Goal: Contribute content: Contribute content

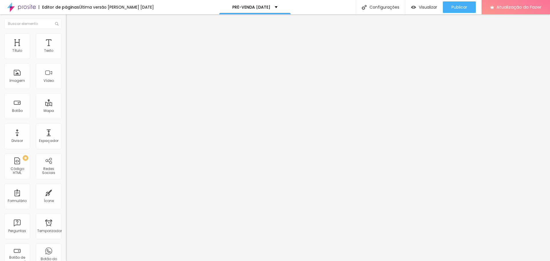
click at [69, 54] on input "13 de setembro de 2025 às 09:00" at bounding box center [100, 51] width 62 height 6
click at [68, 93] on li "18:00" at bounding box center [68, 90] width 24 height 9
type input "13 de setembro de 2025 às 18:00"
click at [455, 9] on font "Publicar" at bounding box center [459, 7] width 16 height 6
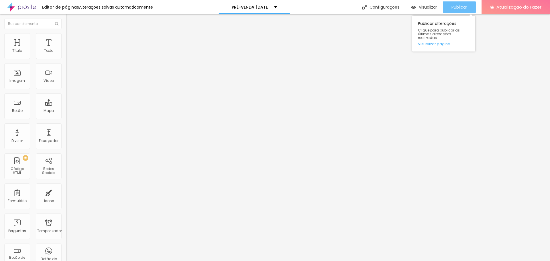
click at [458, 10] on font "Publicar" at bounding box center [459, 7] width 16 height 6
click at [66, 118] on input "[URL][DOMAIN_NAME]" at bounding box center [100, 115] width 69 height 6
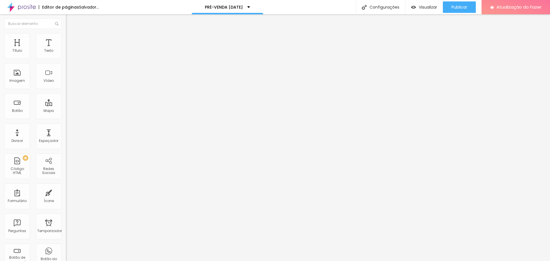
paste input "[URL][DOMAIN_NAME]"
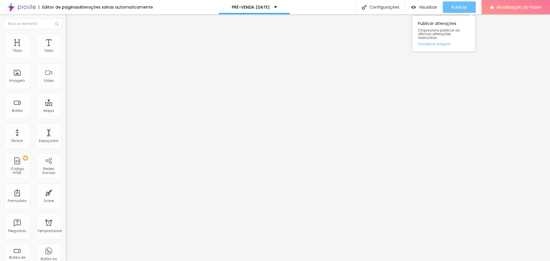
type input "[URL][DOMAIN_NAME]"
click at [459, 6] on font "Publicar" at bounding box center [459, 7] width 16 height 6
click at [462, 5] on font "Publicar" at bounding box center [459, 7] width 16 height 6
paste input "[URL][DOMAIN_NAME]"
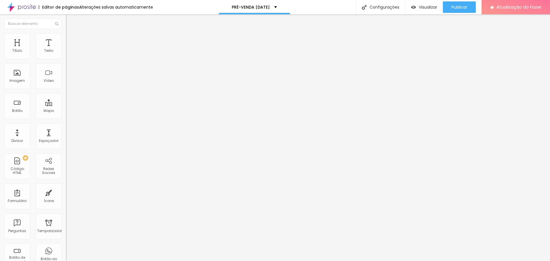
scroll to position [0, 70]
type input "[URL][DOMAIN_NAME]"
click at [462, 6] on font "Publicar" at bounding box center [459, 7] width 16 height 6
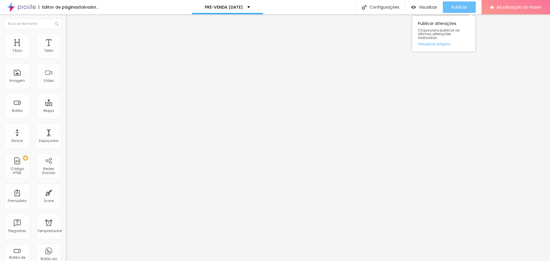
click at [451, 7] on font "Publicar" at bounding box center [459, 7] width 16 height 6
click at [456, 9] on font "Publicar" at bounding box center [459, 7] width 16 height 6
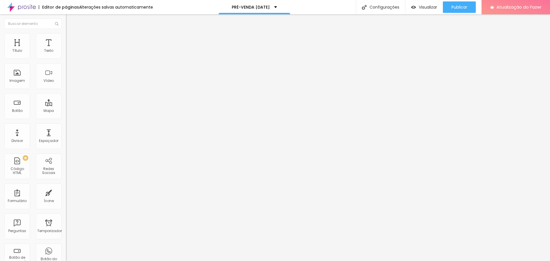
click at [69, 54] on input "13 de setembro de 2025 às 18h" at bounding box center [98, 51] width 58 height 6
click at [24, 117] on font "30" at bounding box center [23, 116] width 4 height 4
type input "30 de setembro de 2025 às 18:00"
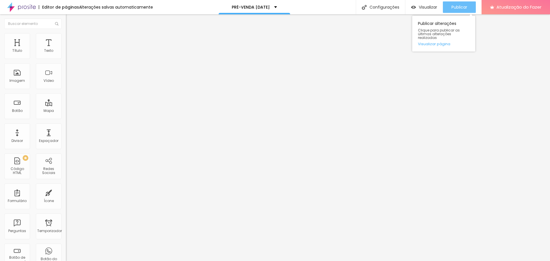
click at [459, 5] on font "Publicar" at bounding box center [459, 7] width 16 height 6
click at [20, 78] on font "Imagem" at bounding box center [16, 80] width 15 height 5
click at [69, 49] on font "Trocar imagem" at bounding box center [83, 46] width 28 height 5
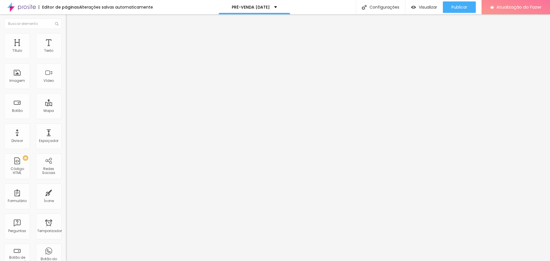
click at [66, 90] on span "Original" at bounding box center [73, 87] width 14 height 5
click at [66, 93] on font "Cinema" at bounding box center [73, 90] width 14 height 5
click at [66, 105] on font "Original" at bounding box center [73, 102] width 14 height 5
click at [468, 5] on button "Publicar" at bounding box center [459, 6] width 33 height 11
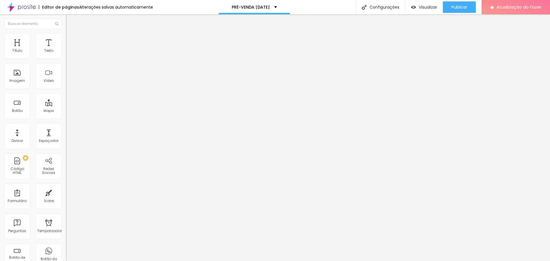
click at [71, 40] on font "Estilo" at bounding box center [75, 37] width 9 height 5
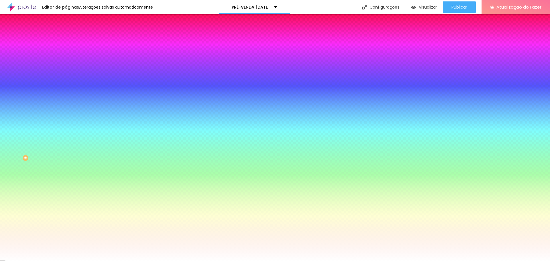
click at [66, 71] on button "button" at bounding box center [70, 73] width 8 height 6
type input "17"
type input "18"
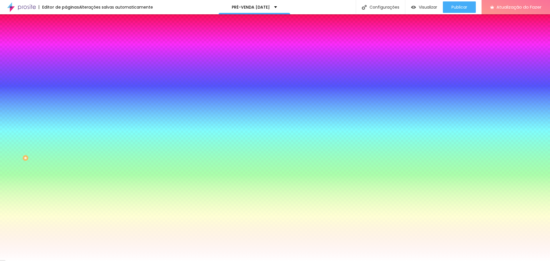
type input "19"
type input "20"
drag, startPoint x: 88, startPoint y: 111, endPoint x: 94, endPoint y: 113, distance: 6.1
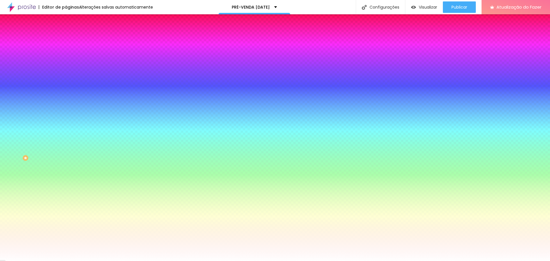
type input "20"
type input "0.5"
type input "0.8"
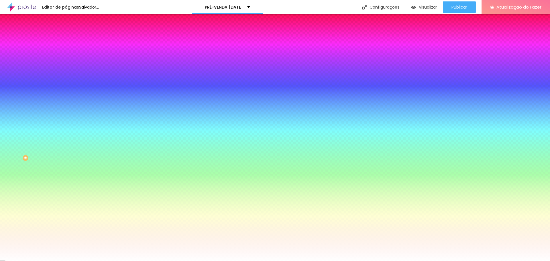
type input "0.8"
type input "1"
type input "1.1"
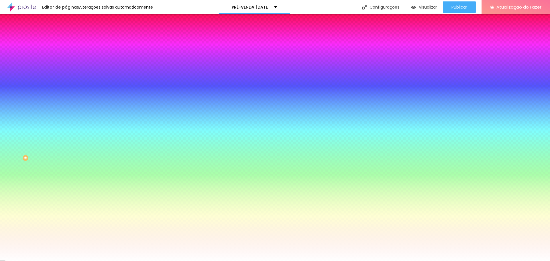
type input "1.2"
type input "1.3"
type input "2.1"
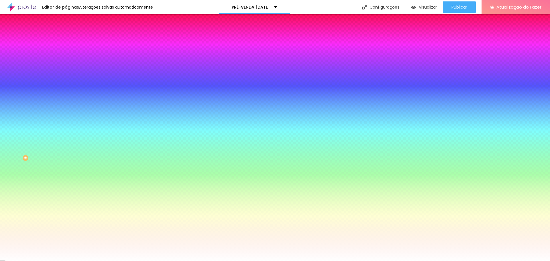
type input "2.1"
type input "2.3"
type input "2.4"
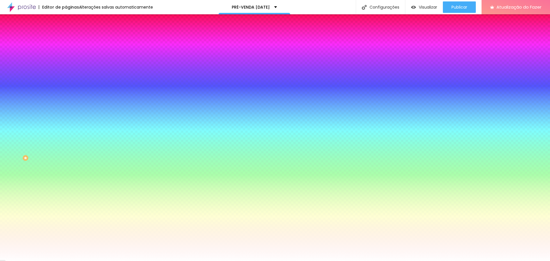
type input "2.5"
type input "2.6"
type input "2.8"
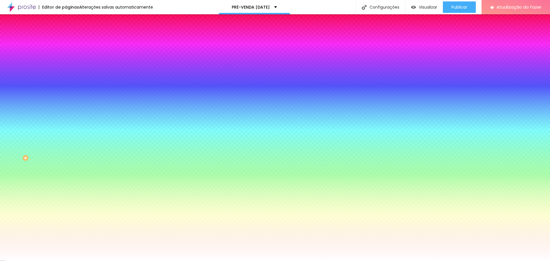
type input "2.8"
type input "2.9"
type input "3.1"
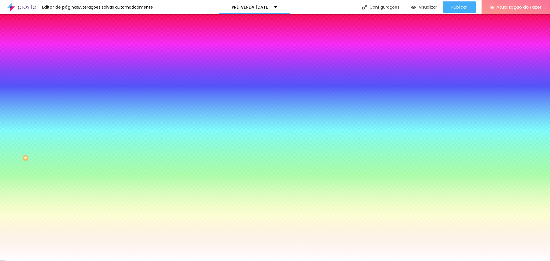
type input "3.2"
type input "3.3"
type input "3.4"
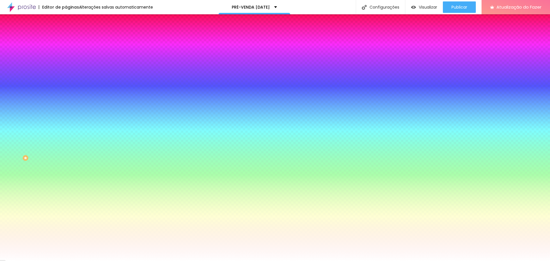
type input "3.4"
type input "3.1"
type input "3"
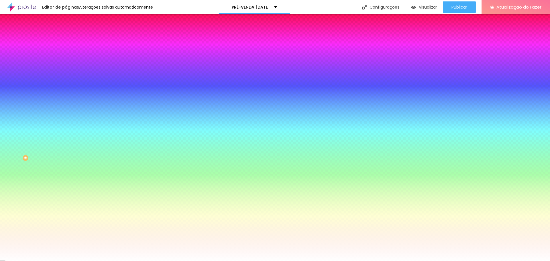
type input "2.9"
type input "5.7"
type input "6.6"
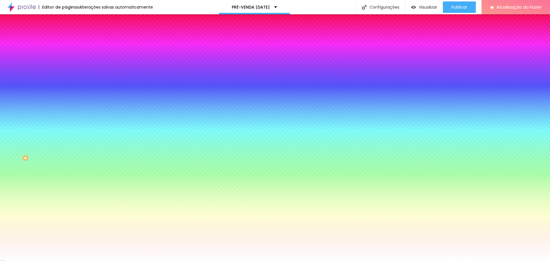
type input "6.6"
type input "6.4"
type input "5.9"
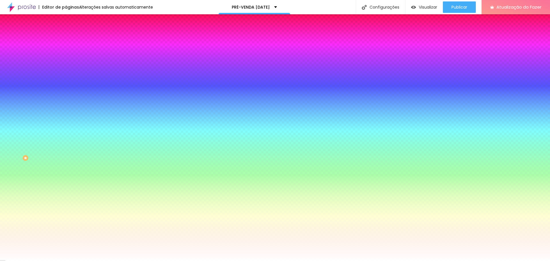
type input "5.8"
type input "5.7"
drag, startPoint x: 76, startPoint y: 124, endPoint x: 97, endPoint y: 127, distance: 21.7
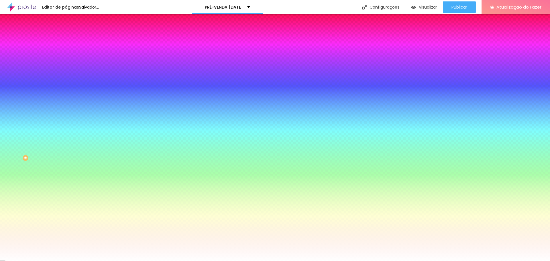
type input "5.7"
click at [24, 261] on div at bounding box center [275, 261] width 550 height 0
click at [68, 87] on icon "button" at bounding box center [69, 88] width 3 height 3
type input "1"
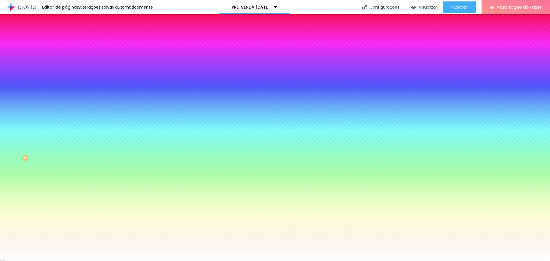
type input "1"
type input "2"
type input "3"
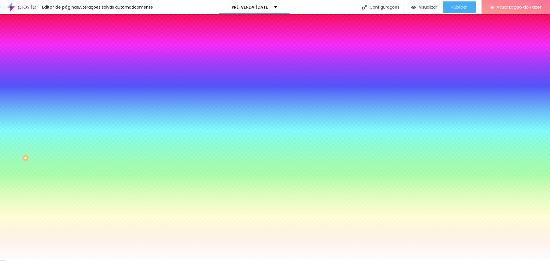
type input "4"
type input "5"
type input "6"
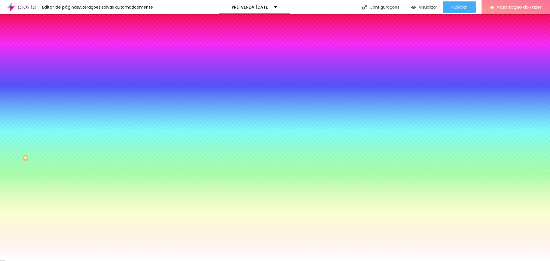
type input "6"
type input "7"
type input "10"
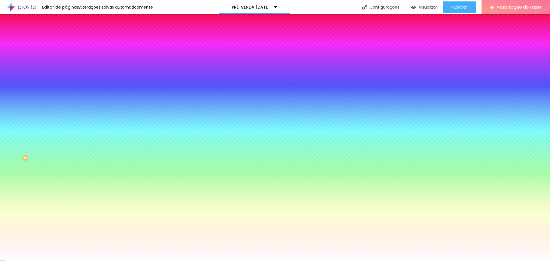
type input "11"
type input "12"
type input "13"
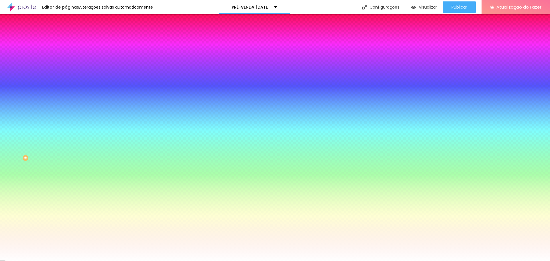
type input "13"
type input "14"
drag, startPoint x: 63, startPoint y: 106, endPoint x: 92, endPoint y: 110, distance: 29.2
type input "14"
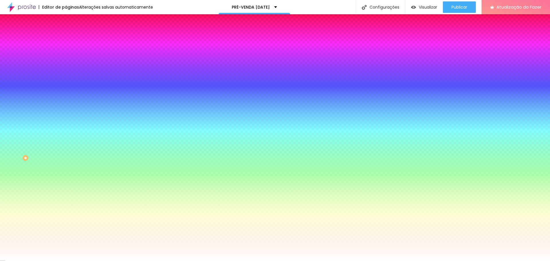
type input "1"
type input "2"
type input "3"
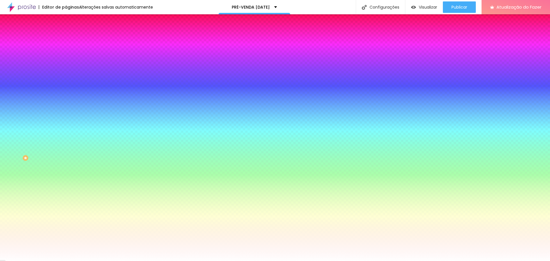
type input "3"
type input "2"
type input "3"
drag, startPoint x: 62, startPoint y: 123, endPoint x: 94, endPoint y: 124, distance: 32.1
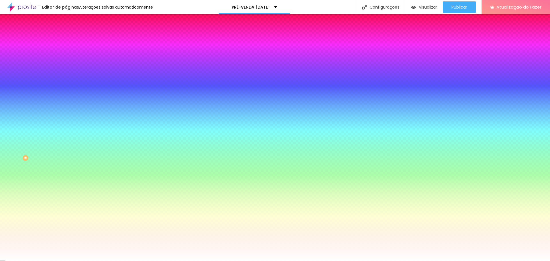
type input "3"
click at [117, 176] on div at bounding box center [275, 130] width 550 height 261
click at [111, 164] on div at bounding box center [275, 130] width 550 height 261
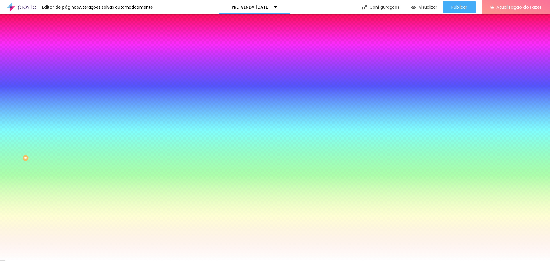
click at [173, 261] on div at bounding box center [275, 261] width 550 height 0
click at [66, 55] on div at bounding box center [99, 55] width 66 height 0
click at [38, 72] on div at bounding box center [275, 130] width 550 height 261
drag, startPoint x: 51, startPoint y: 98, endPoint x: 51, endPoint y: 102, distance: 4.6
click at [51, 102] on div at bounding box center [275, 130] width 550 height 261
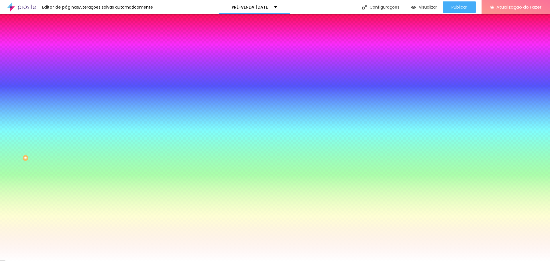
click at [17, 71] on div at bounding box center [275, 130] width 550 height 261
click at [24, 89] on div at bounding box center [275, 130] width 550 height 261
type input "#F2E4BC"
drag, startPoint x: 20, startPoint y: 72, endPoint x: 17, endPoint y: 67, distance: 6.1
click at [17, 67] on div at bounding box center [275, 130] width 550 height 261
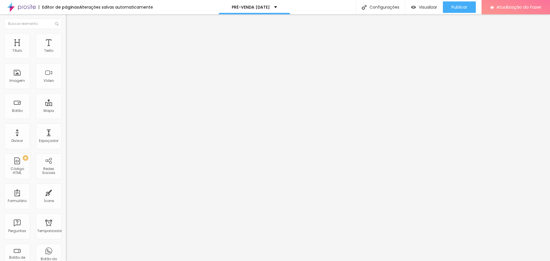
click at [71, 39] on font "Estilo" at bounding box center [75, 37] width 9 height 5
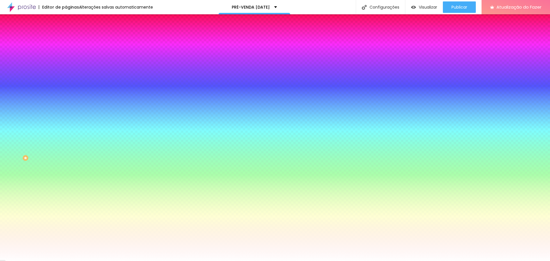
click at [68, 72] on icon "button" at bounding box center [69, 72] width 3 height 3
click at [113, 180] on div at bounding box center [275, 130] width 550 height 261
type input "#000000"
drag, startPoint x: 113, startPoint y: 181, endPoint x: 116, endPoint y: 188, distance: 7.6
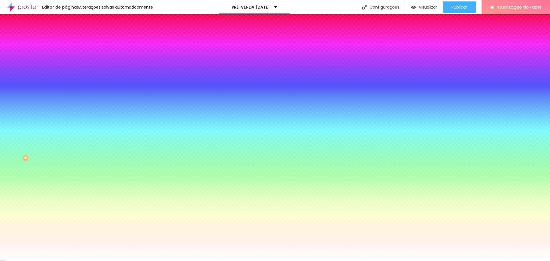
click at [116, 188] on body "Editor de páginas Alterações [PERSON_NAME] automaticamente PRÉ-VENDA [DATE] Con…" at bounding box center [275, 130] width 550 height 261
click at [164, 261] on div at bounding box center [275, 261] width 550 height 0
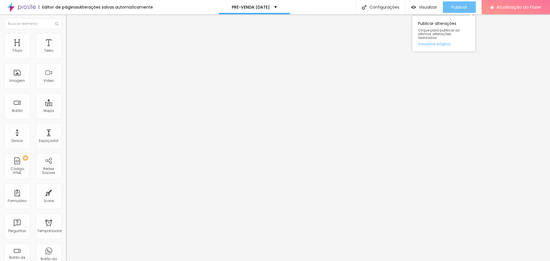
click at [459, 7] on font "Publicar" at bounding box center [459, 7] width 16 height 6
click at [71, 40] on font "Estilo" at bounding box center [75, 37] width 9 height 5
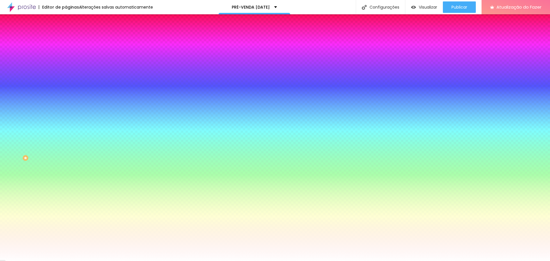
click at [66, 86] on button "button" at bounding box center [70, 89] width 8 height 6
drag, startPoint x: 63, startPoint y: 108, endPoint x: 74, endPoint y: 110, distance: 11.3
type input "1"
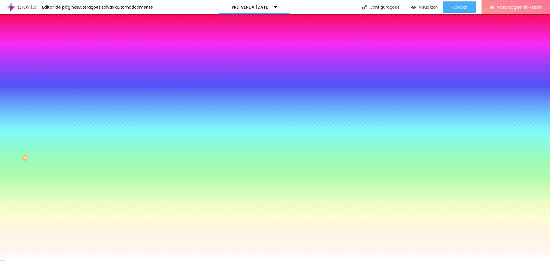
type input "2"
type input "3"
type input "4"
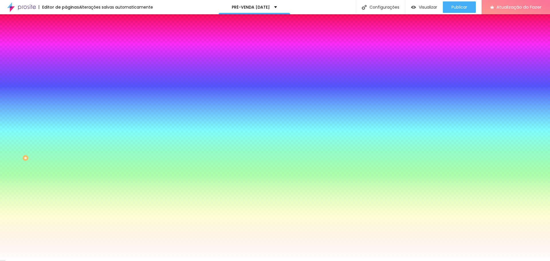
type input "4"
type input "5"
type input "6"
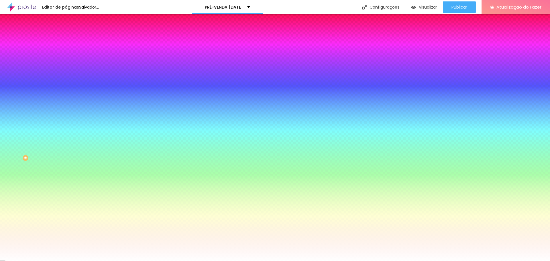
type input "7"
type input "8"
type input "9"
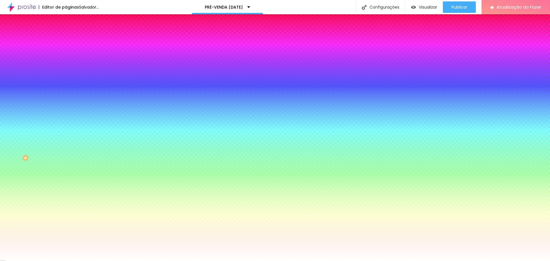
type input "9"
type input "10"
type input "12"
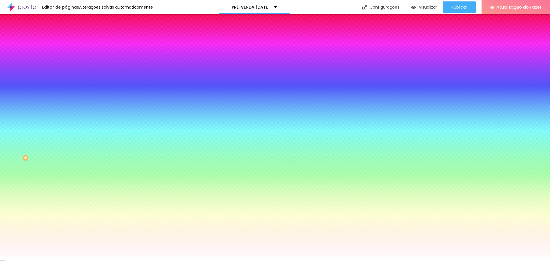
type input "13"
type input "14"
type input "15"
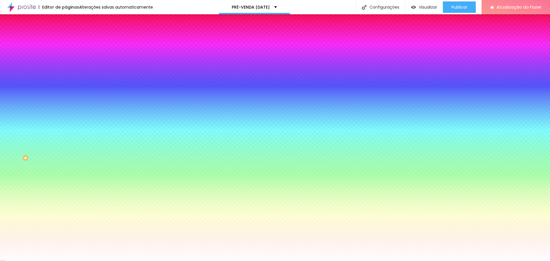
type input "15"
type input "16"
drag, startPoint x: 64, startPoint y: 105, endPoint x: 96, endPoint y: 108, distance: 32.5
type input "16"
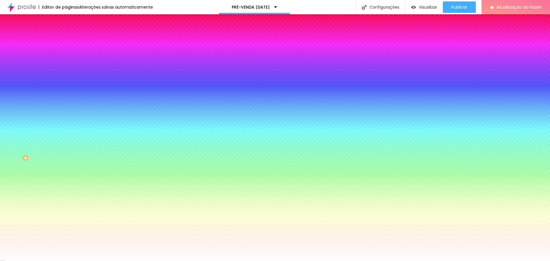
click at [460, 261] on div at bounding box center [275, 261] width 550 height 0
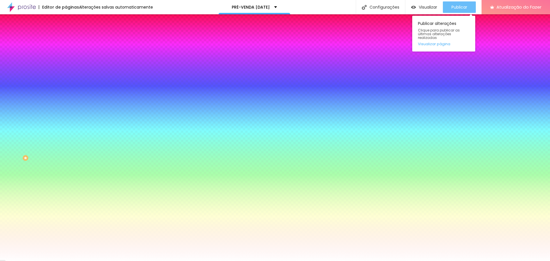
click at [465, 7] on font "Publicar" at bounding box center [459, 7] width 16 height 6
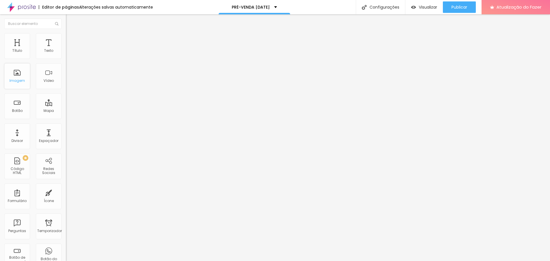
click at [17, 78] on font "Imagem" at bounding box center [16, 80] width 15 height 5
click at [69, 49] on font "Trocar imagem" at bounding box center [83, 46] width 28 height 5
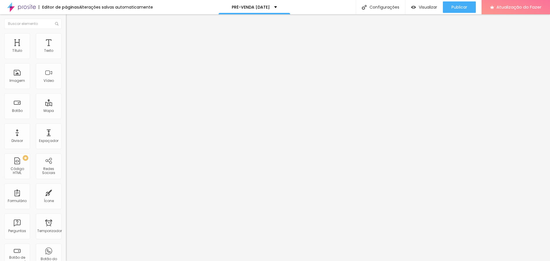
click at [461, 8] on font "Publicar" at bounding box center [459, 7] width 16 height 6
click at [465, 10] on font "Publicar" at bounding box center [459, 7] width 16 height 6
click at [460, 6] on font "Publicar" at bounding box center [459, 7] width 16 height 6
click at [458, 4] on font "Publicar" at bounding box center [459, 7] width 16 height 6
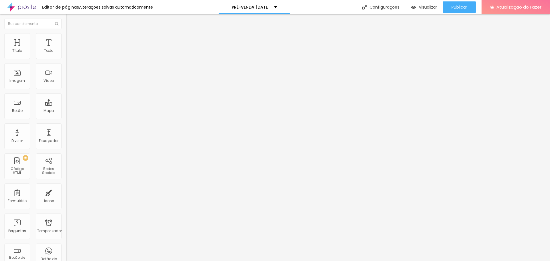
click at [70, 22] on div "Editar nulo" at bounding box center [85, 21] width 30 height 5
